Goal: Task Accomplishment & Management: Complete application form

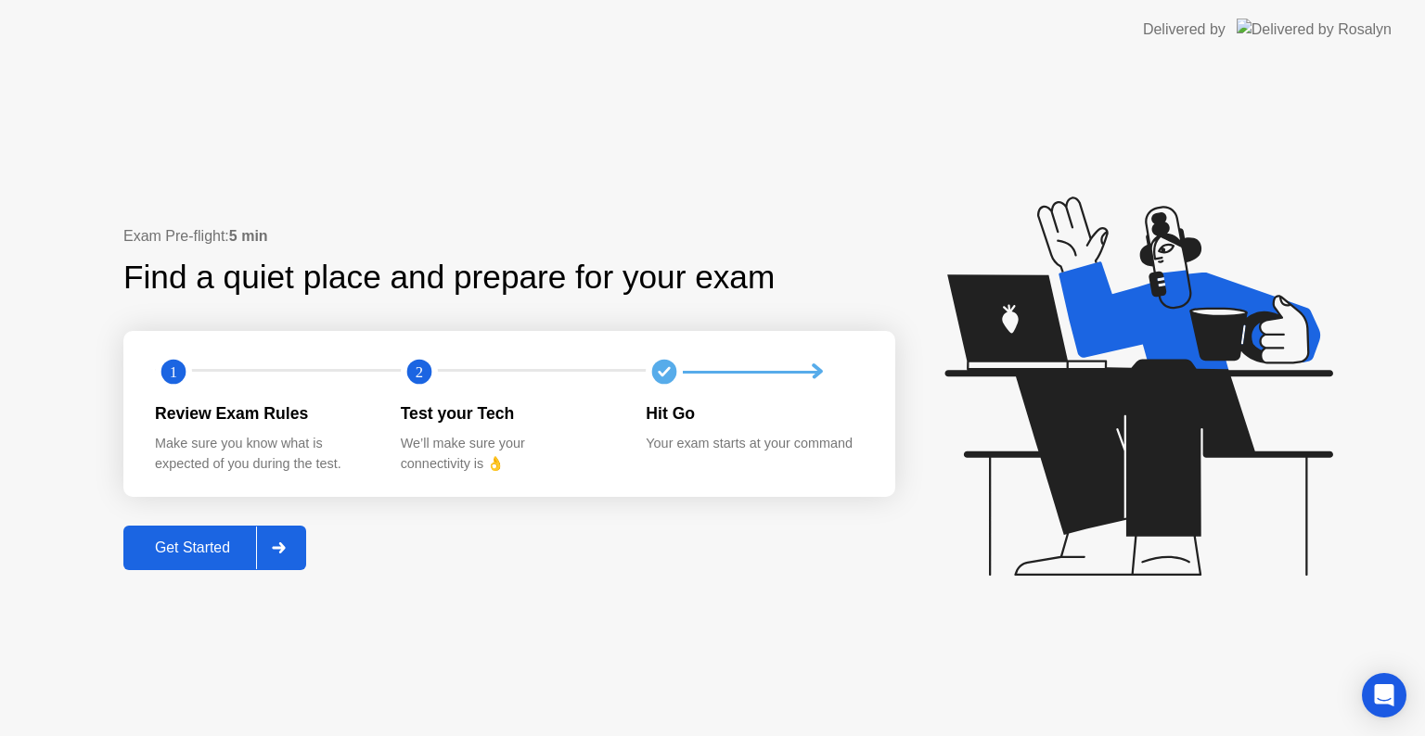
click at [203, 559] on button "Get Started" at bounding box center [214, 548] width 183 height 45
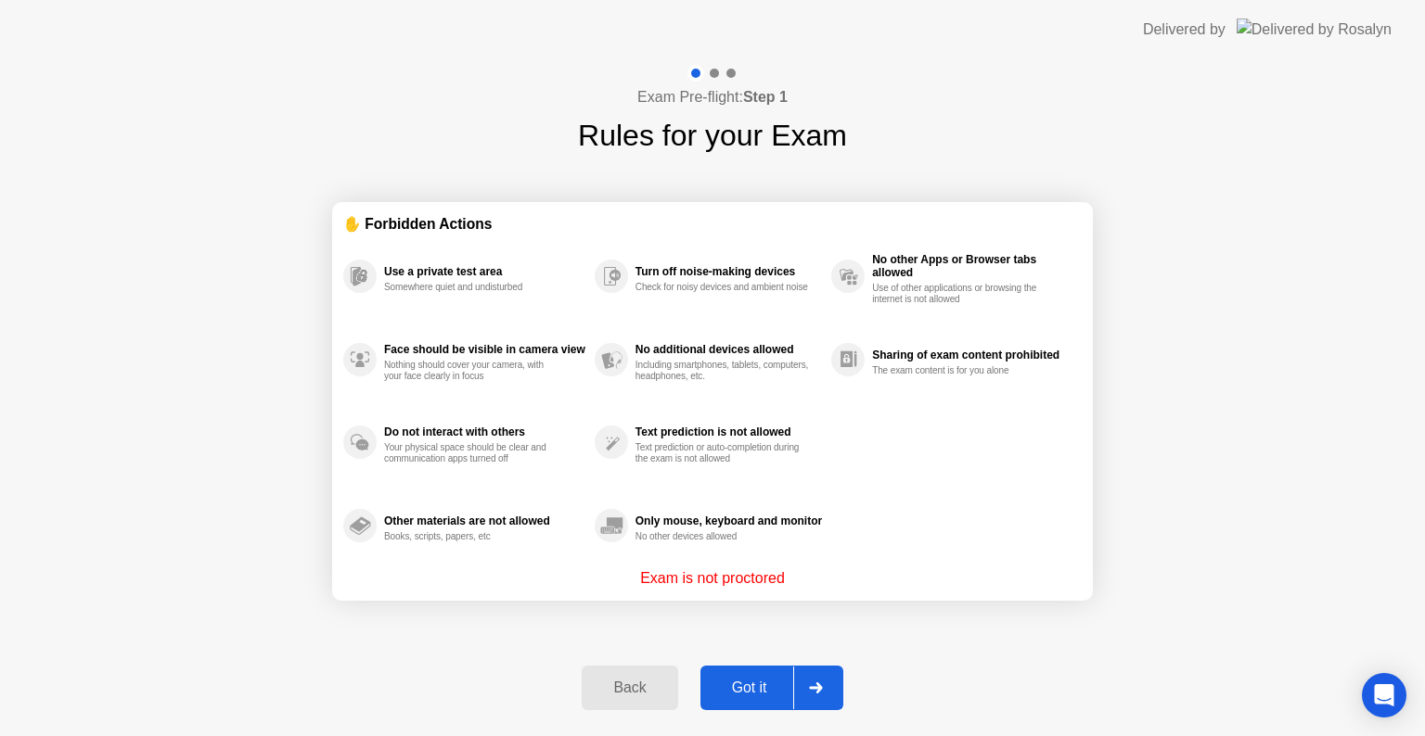
click at [800, 706] on div at bounding box center [815, 688] width 45 height 43
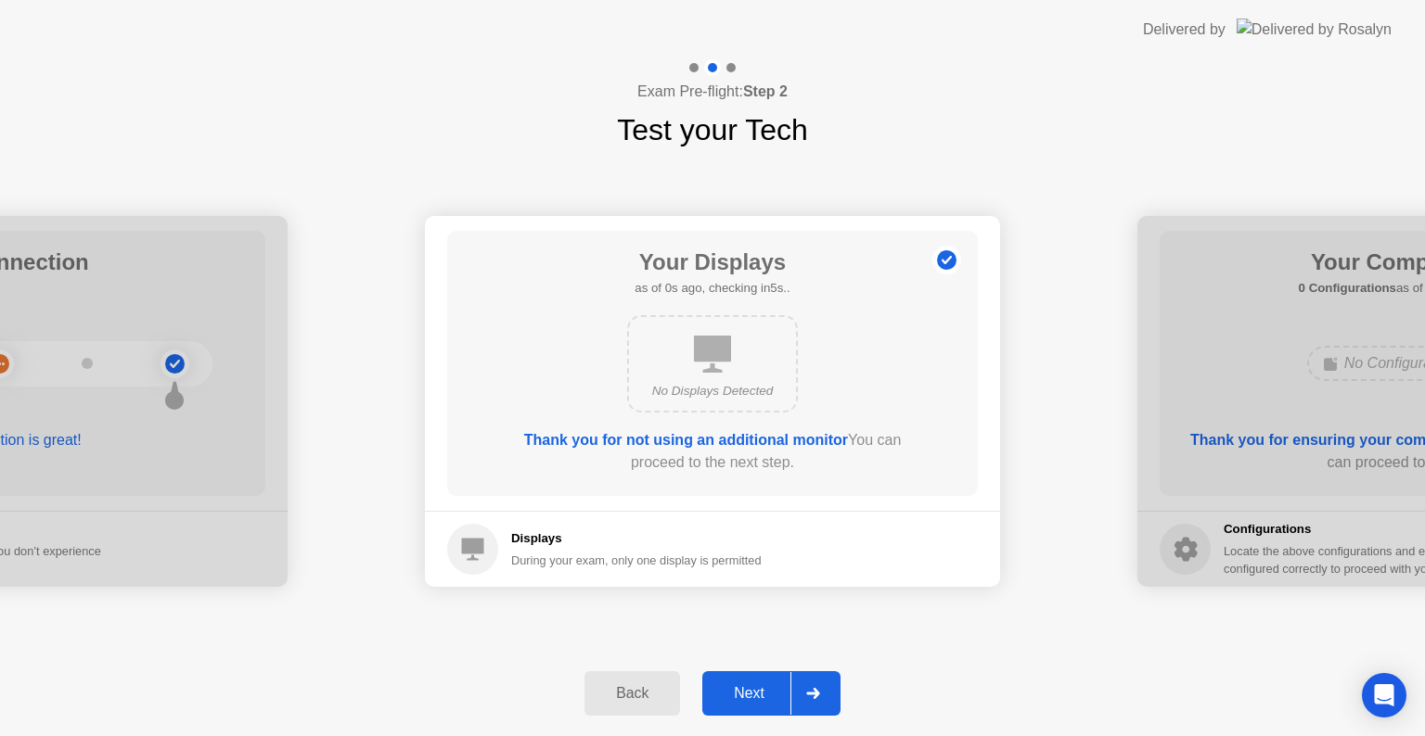
click at [797, 694] on div at bounding box center [812, 693] width 45 height 43
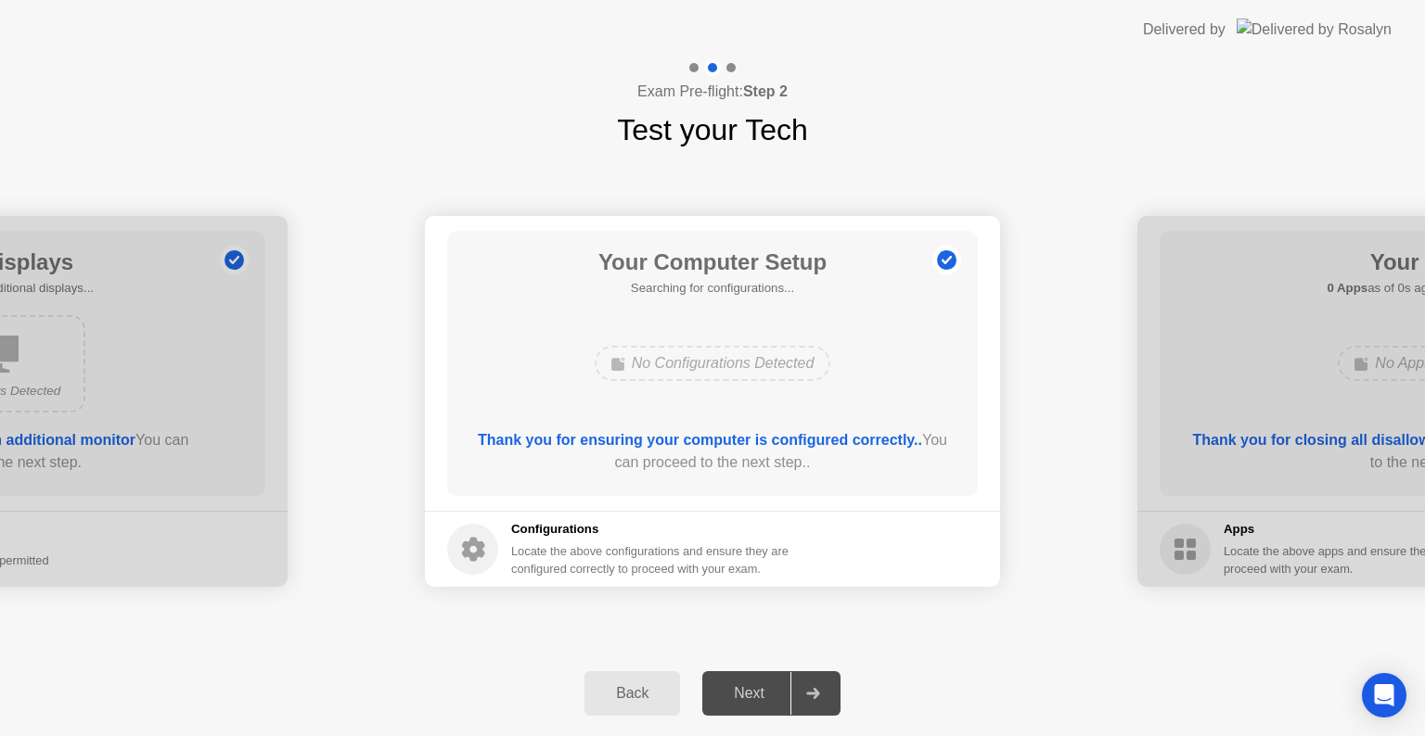
click at [797, 694] on div at bounding box center [812, 693] width 45 height 43
click at [797, 693] on div at bounding box center [812, 693] width 45 height 43
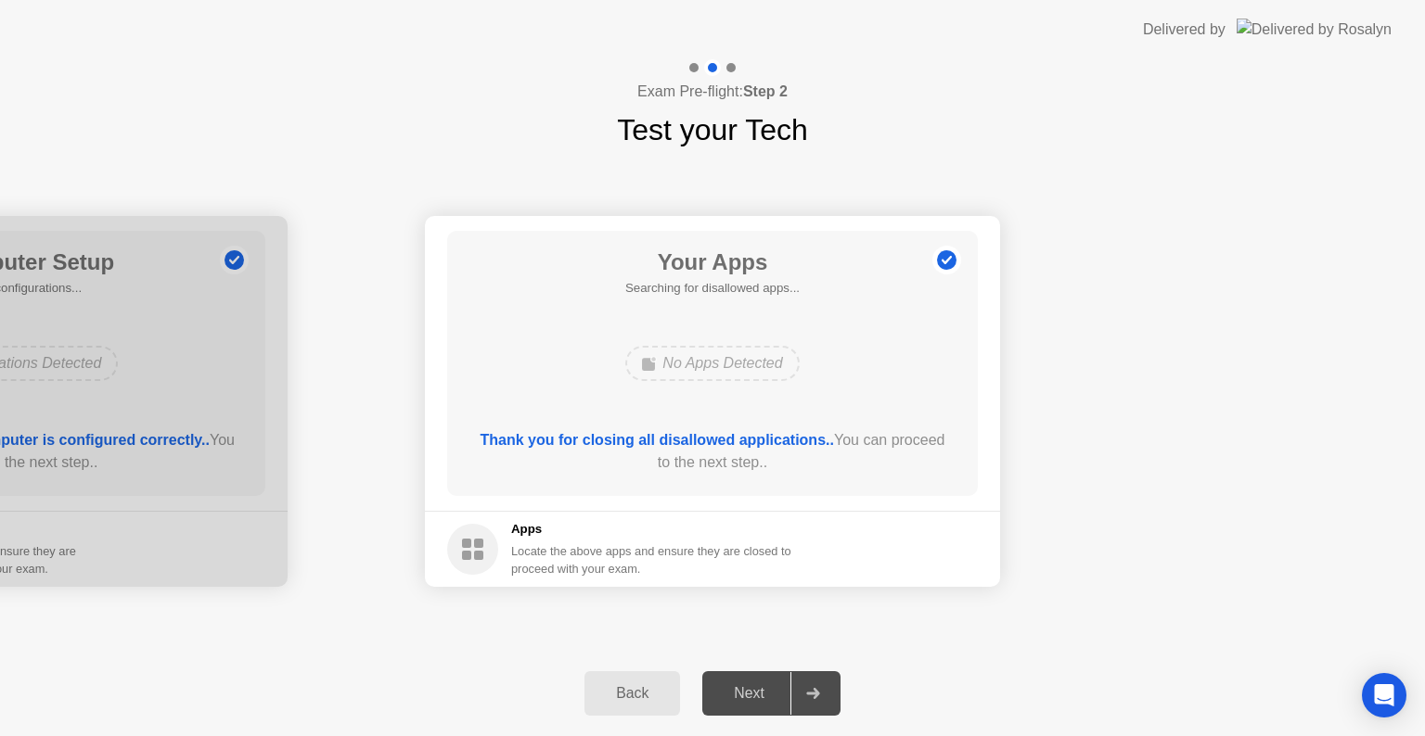
click at [797, 693] on div at bounding box center [812, 693] width 45 height 43
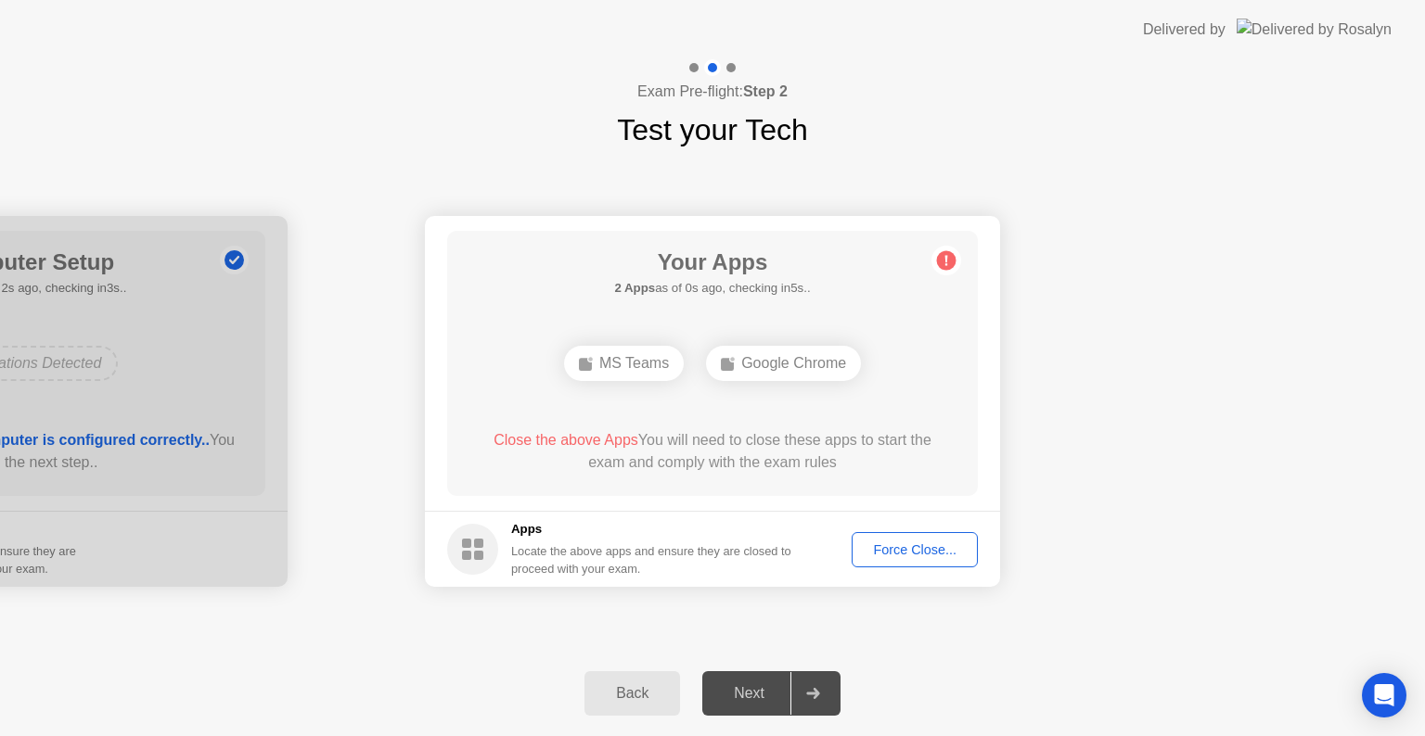
click at [913, 546] on div "Force Close..." at bounding box center [914, 550] width 113 height 15
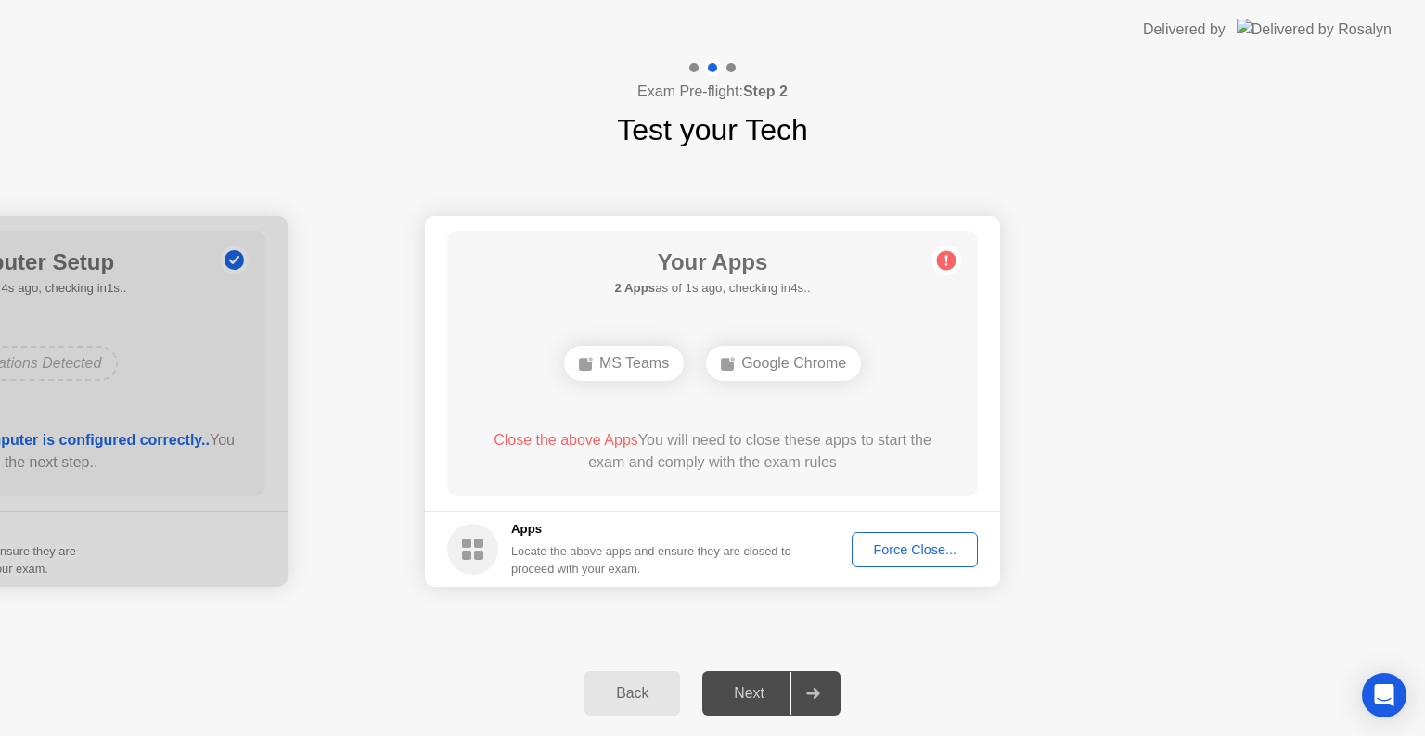
click at [946, 559] on button "Force Close..." at bounding box center [914, 549] width 126 height 35
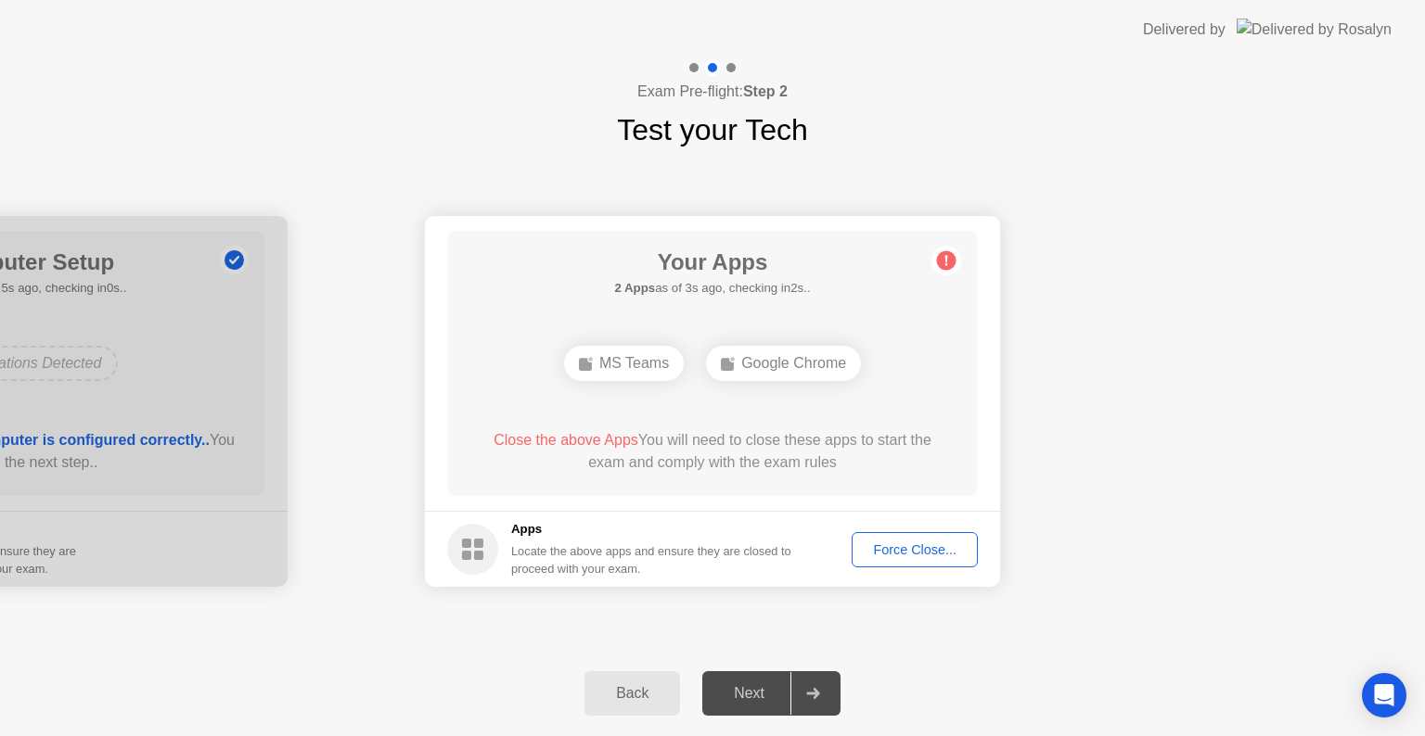
click at [909, 557] on div "Force Close..." at bounding box center [914, 550] width 113 height 15
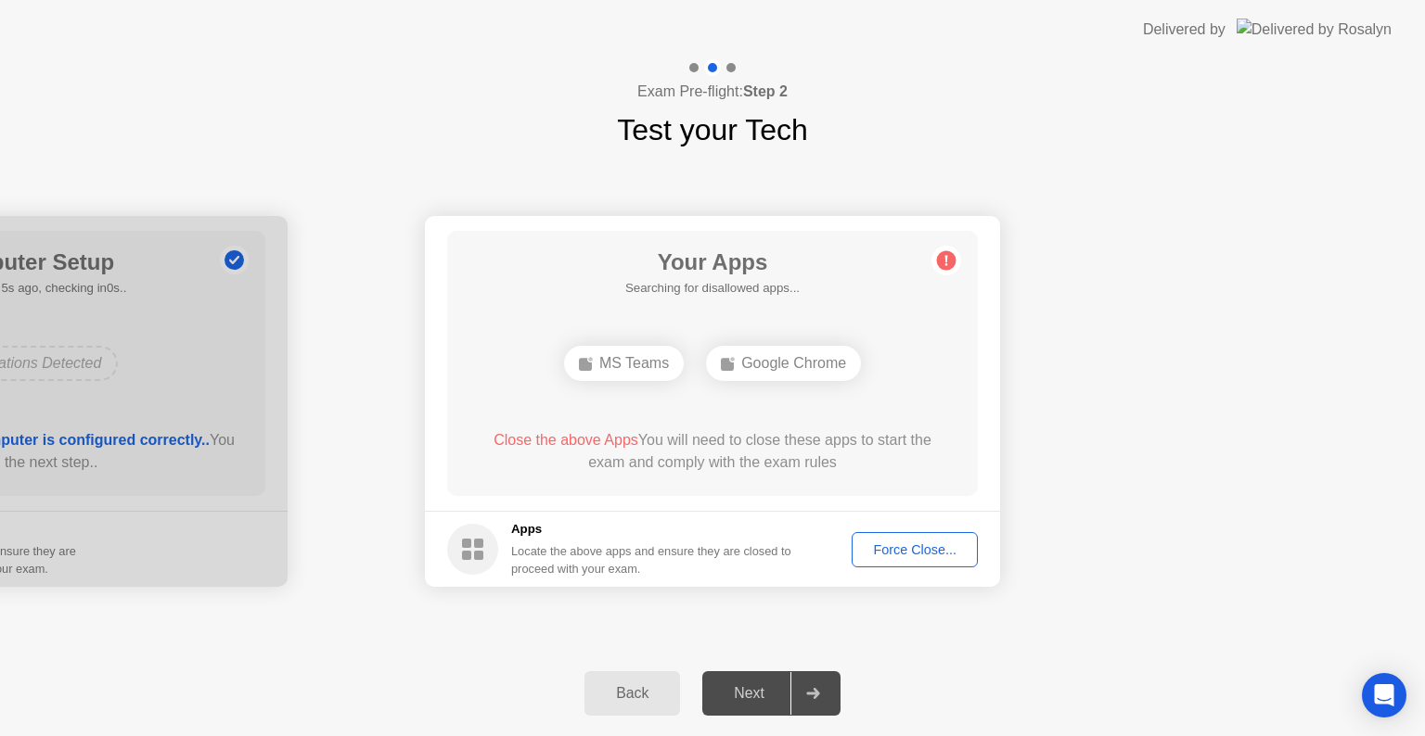
click at [883, 551] on div "Force Close..." at bounding box center [914, 550] width 113 height 15
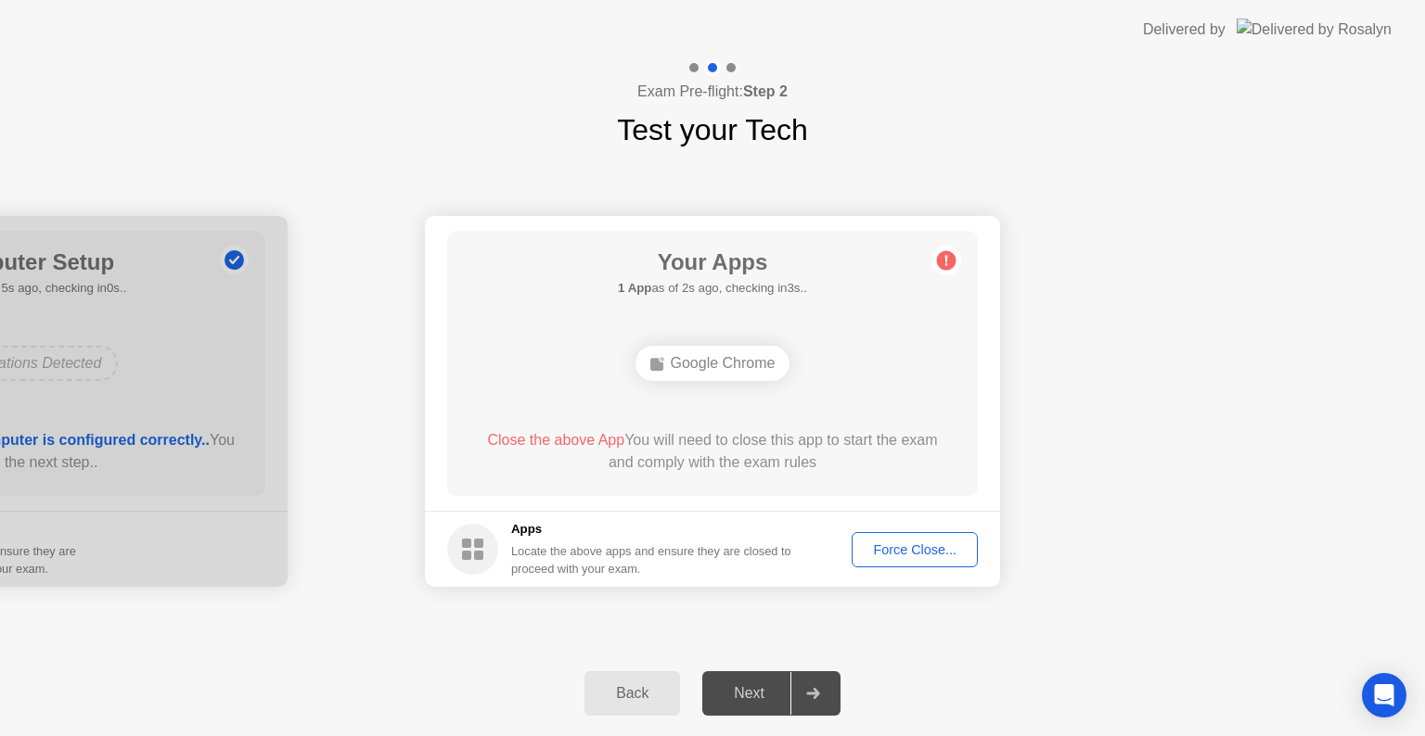
click at [943, 556] on div "Force Close..." at bounding box center [914, 550] width 113 height 15
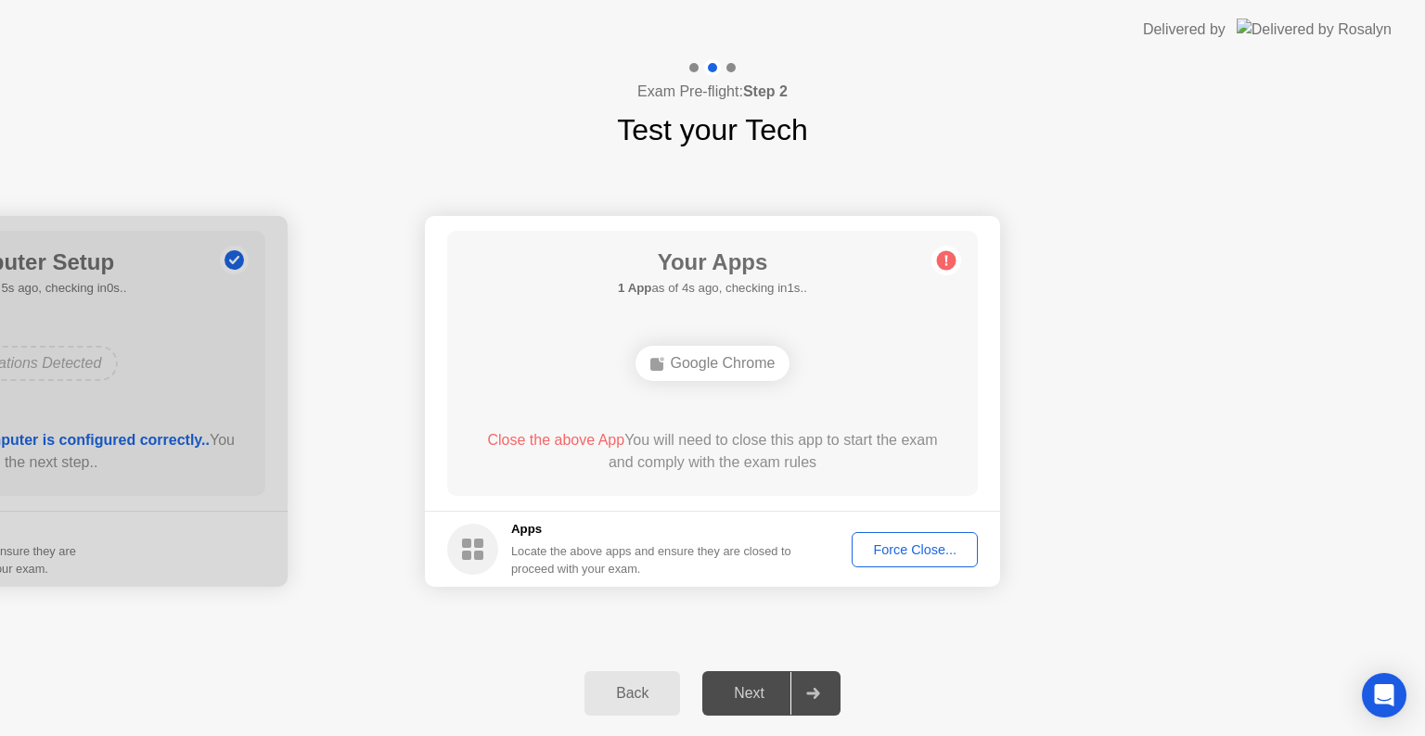
click at [860, 544] on div "Force Close..." at bounding box center [914, 550] width 113 height 15
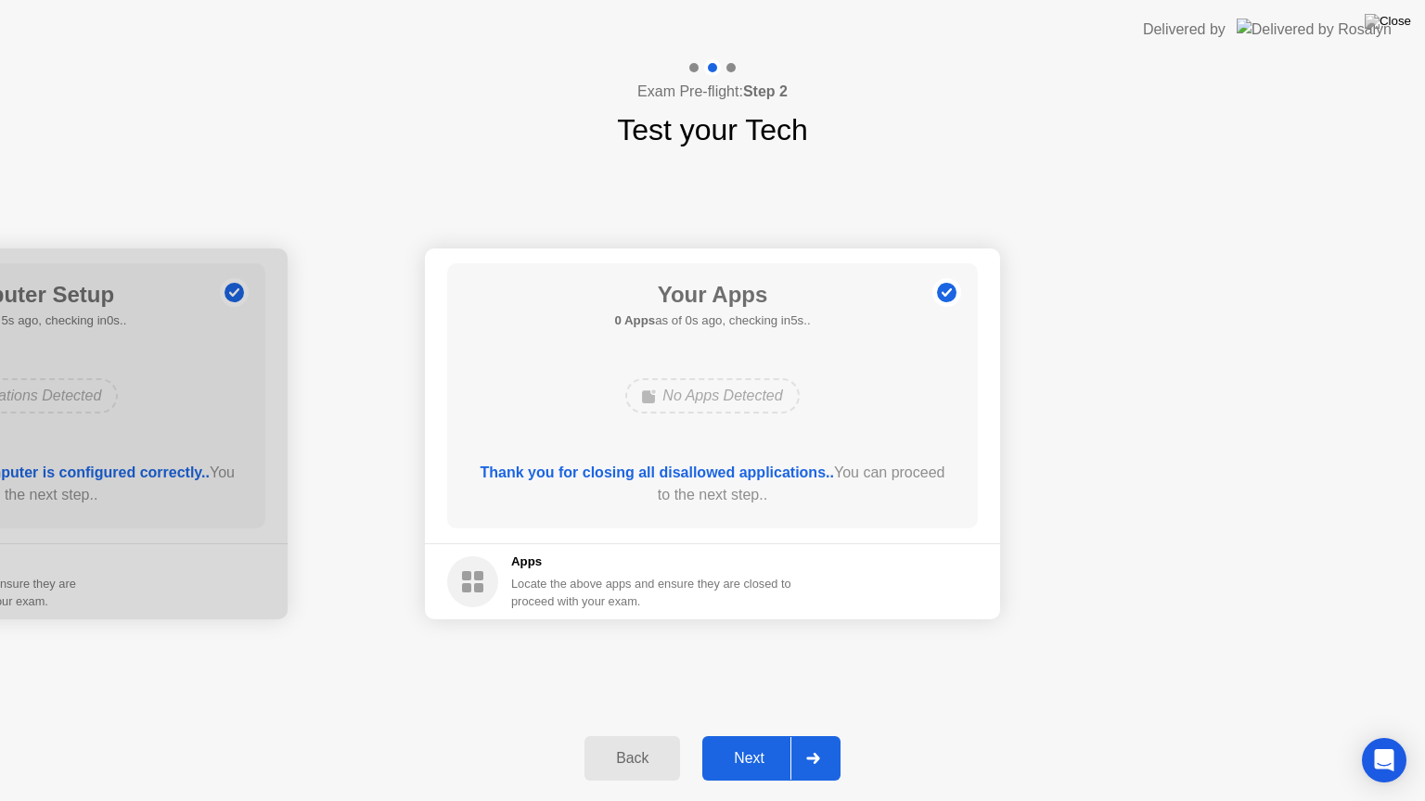
click at [762, 735] on button "Next" at bounding box center [771, 758] width 138 height 45
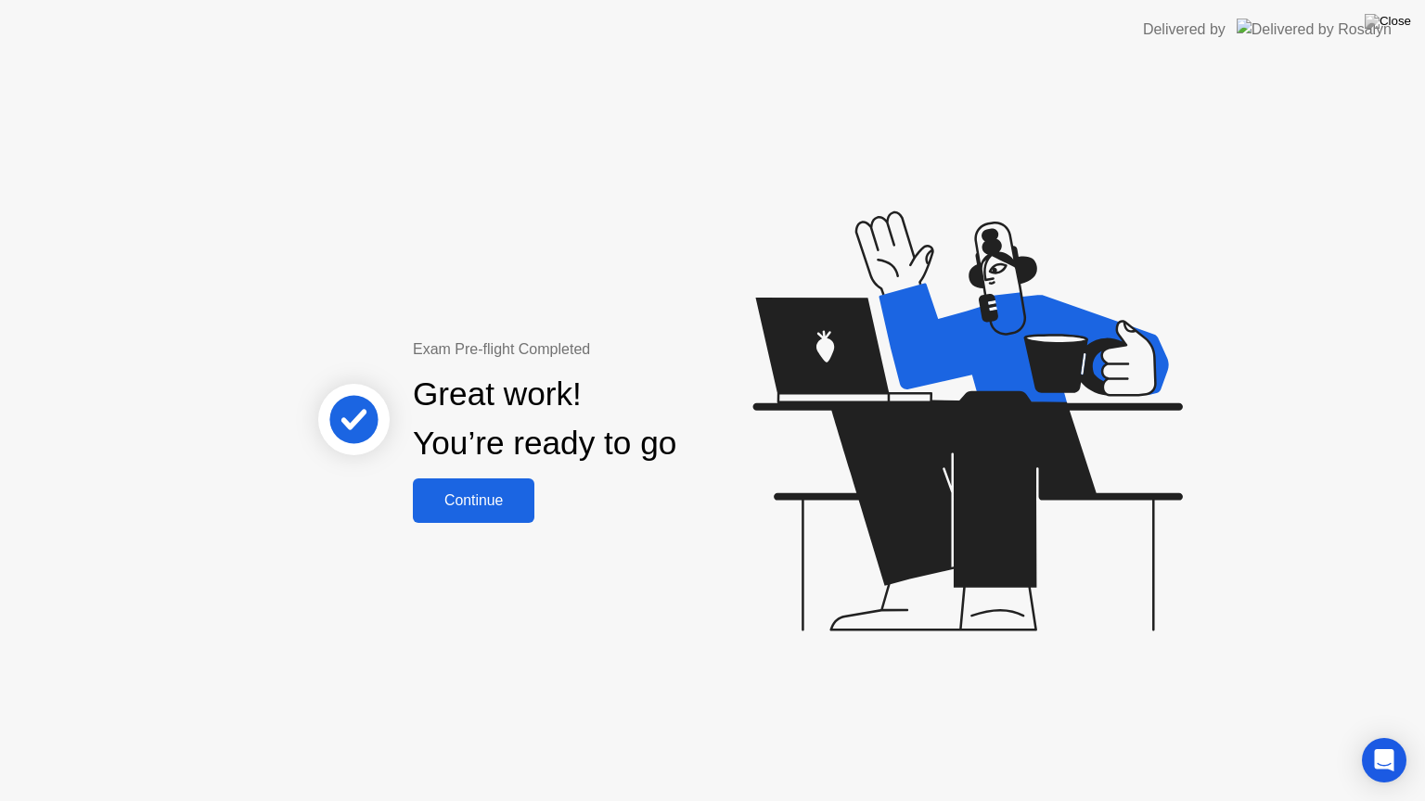
click at [483, 503] on div "Continue" at bounding box center [473, 500] width 110 height 17
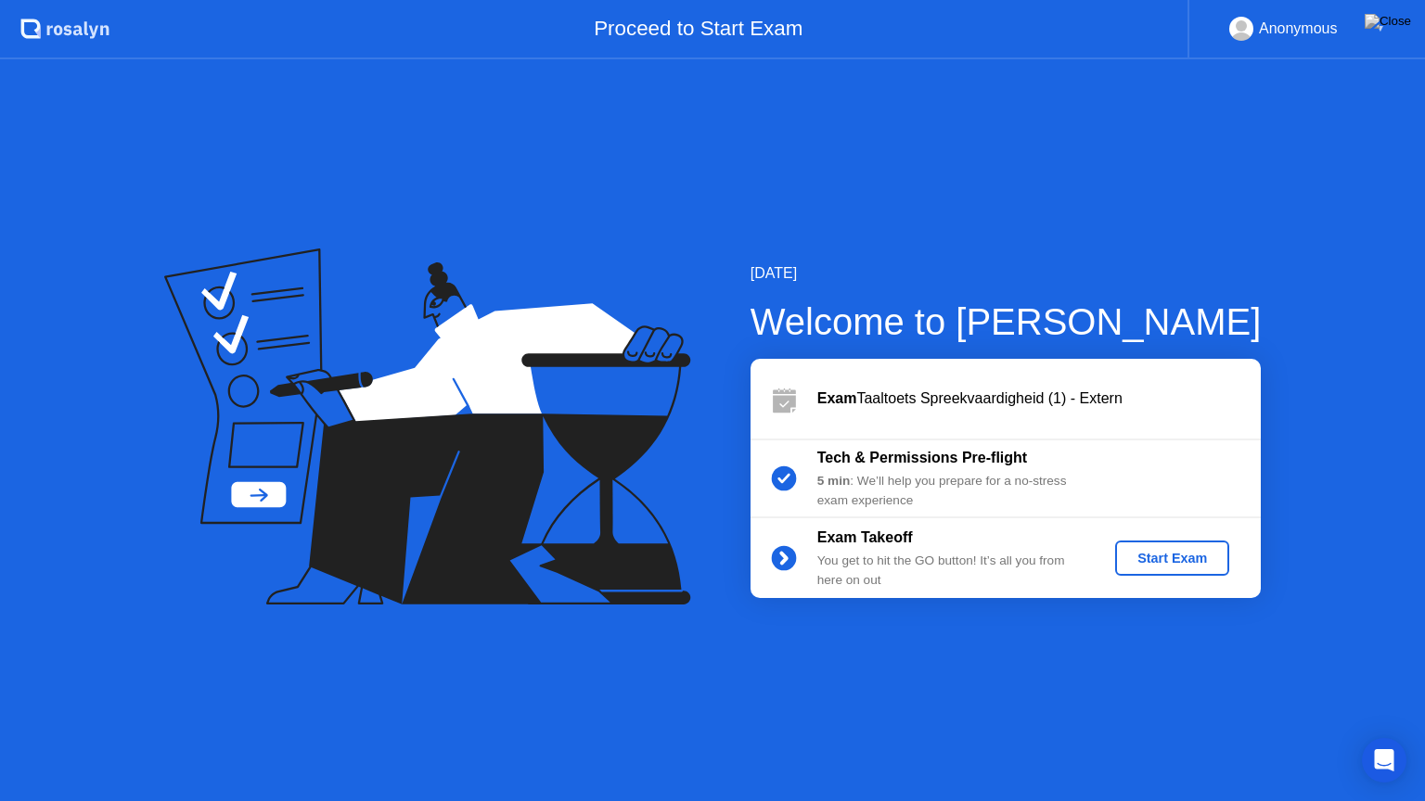
click at [1156, 556] on div "Start Exam" at bounding box center [1171, 558] width 99 height 15
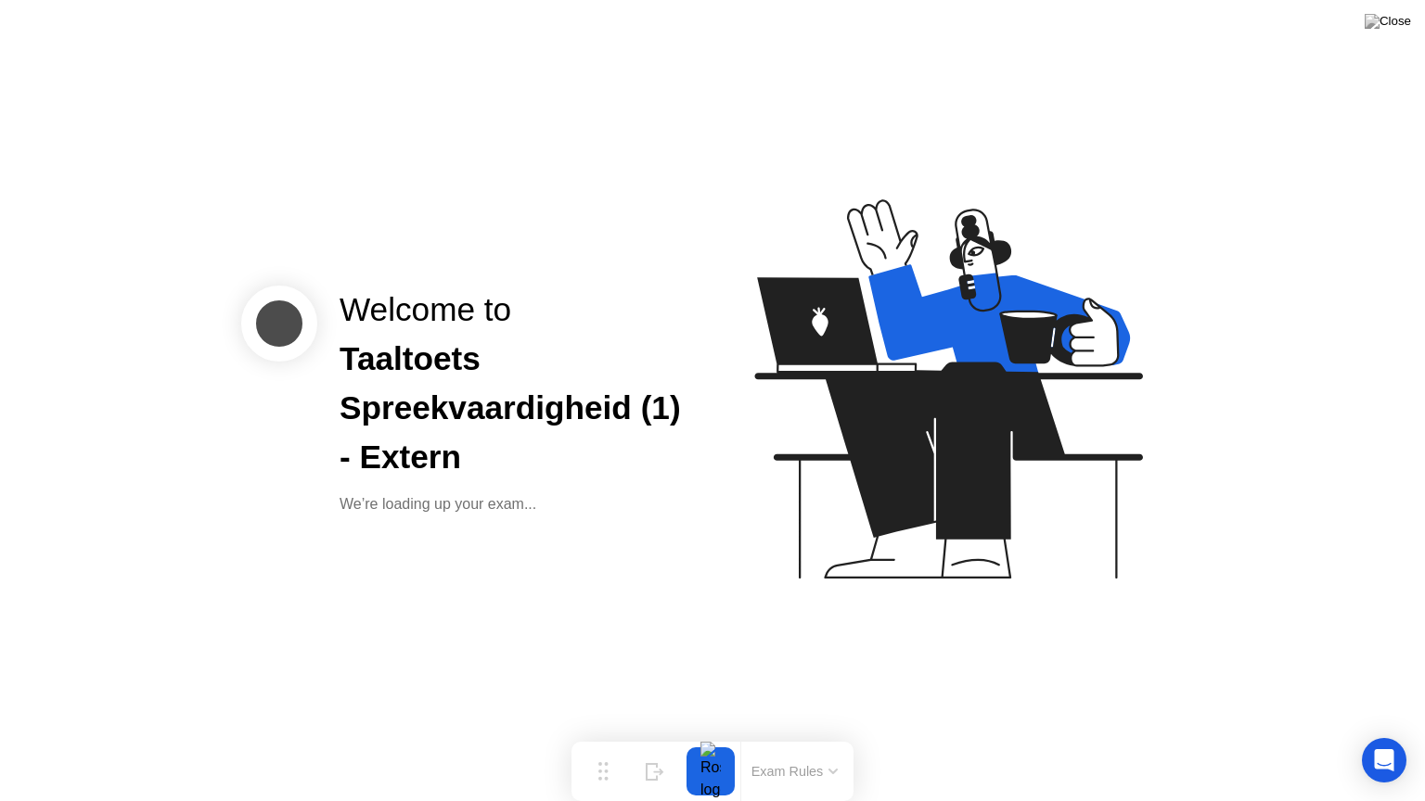
click at [1112, 631] on icon at bounding box center [944, 397] width 479 height 475
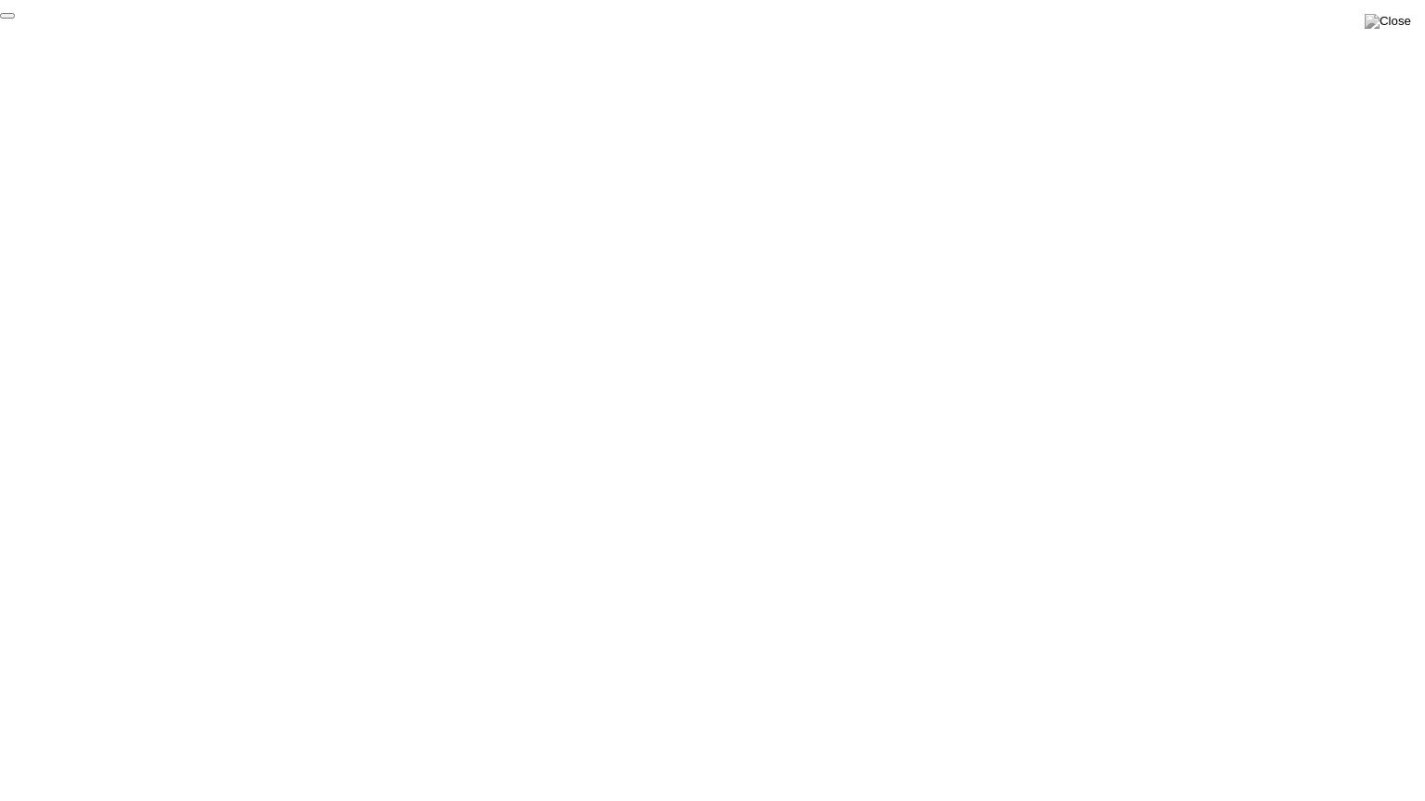
click div "End Proctoring Session"
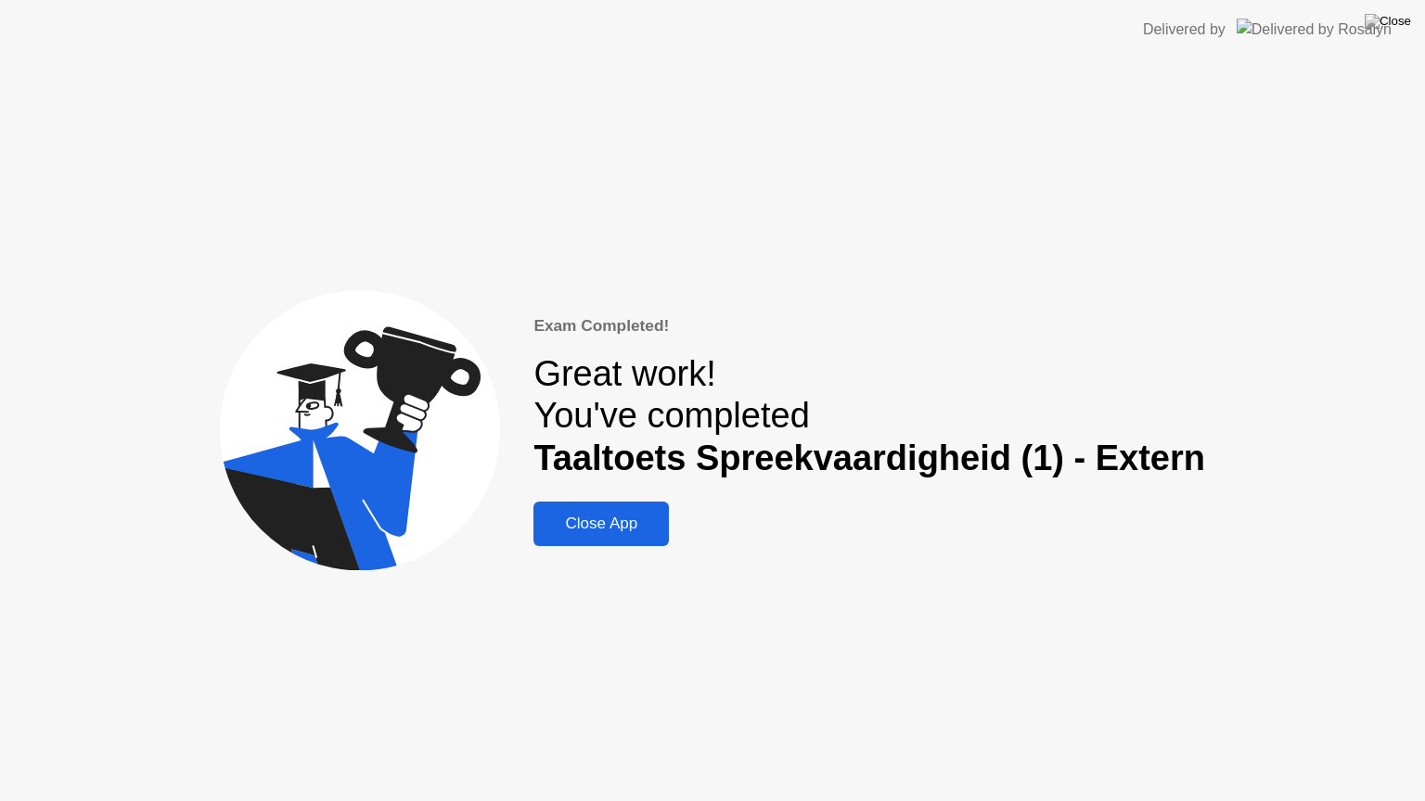
click at [576, 519] on div "Close App" at bounding box center [601, 524] width 124 height 19
